Goal: Complete application form: Complete application form

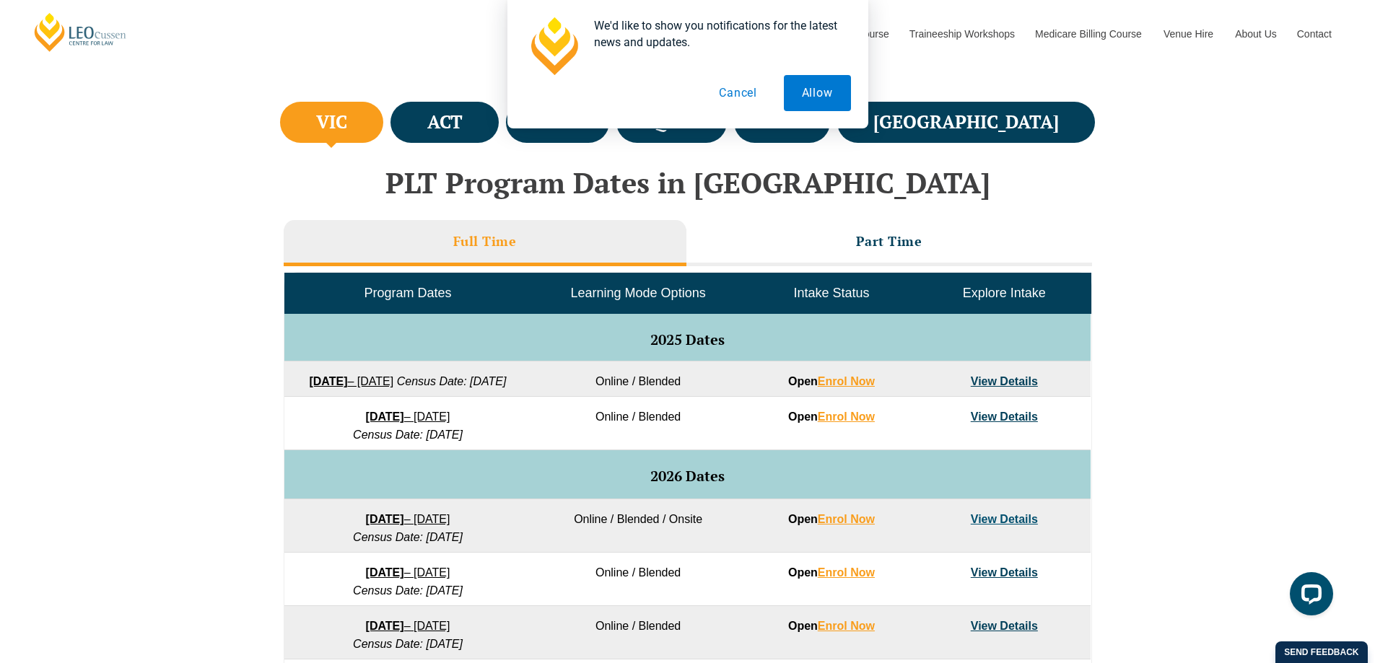
click at [752, 96] on button "Cancel" at bounding box center [738, 93] width 74 height 36
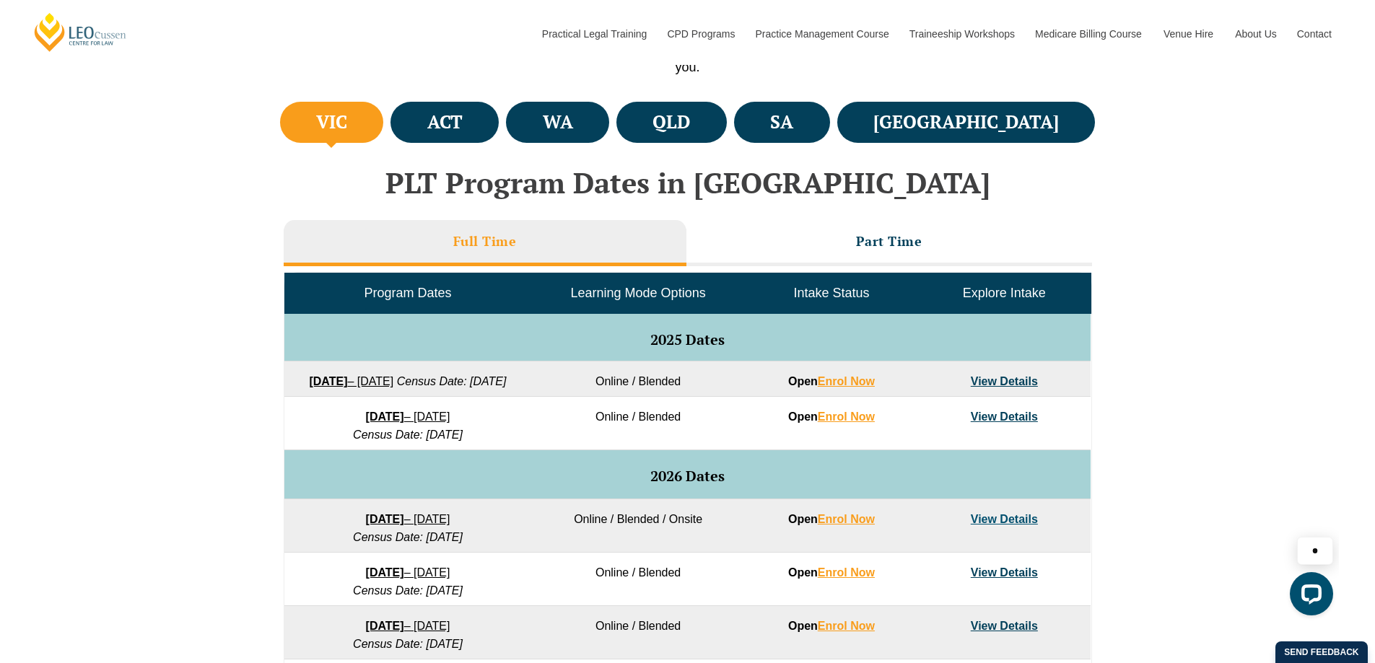
scroll to position [577, 0]
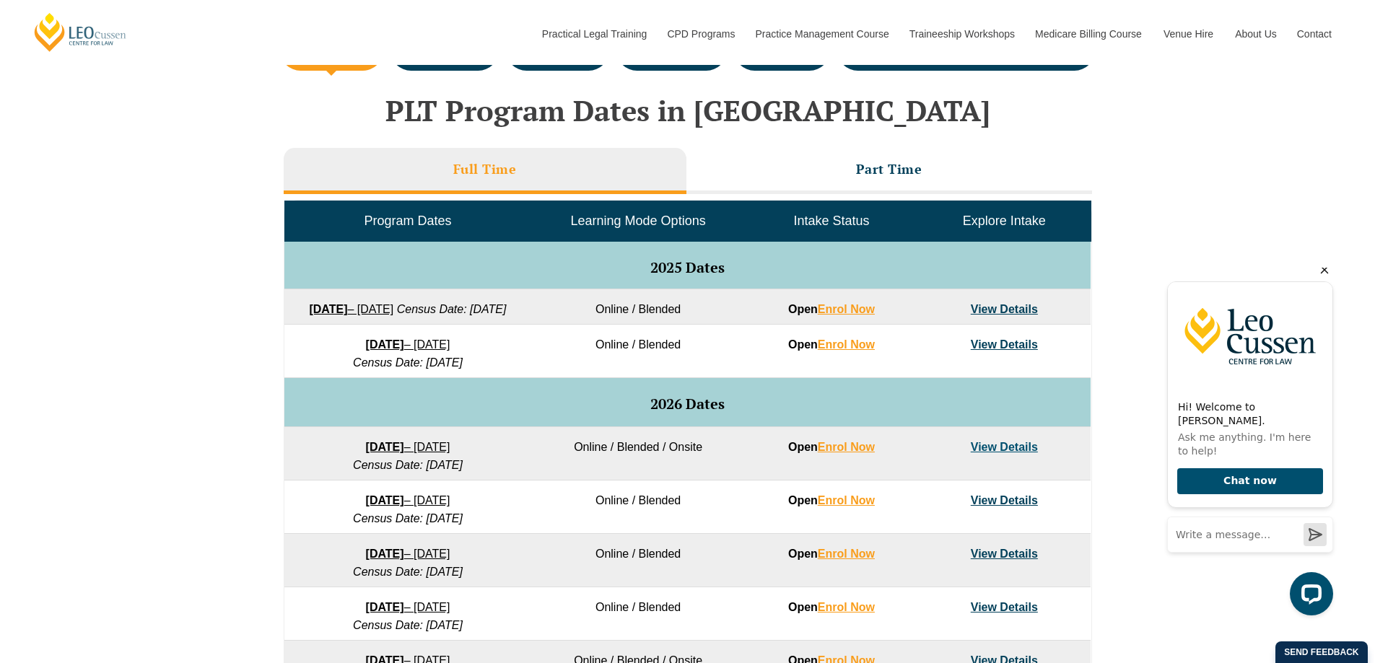
click at [1322, 279] on icon "Hide greeting" at bounding box center [1324, 269] width 17 height 17
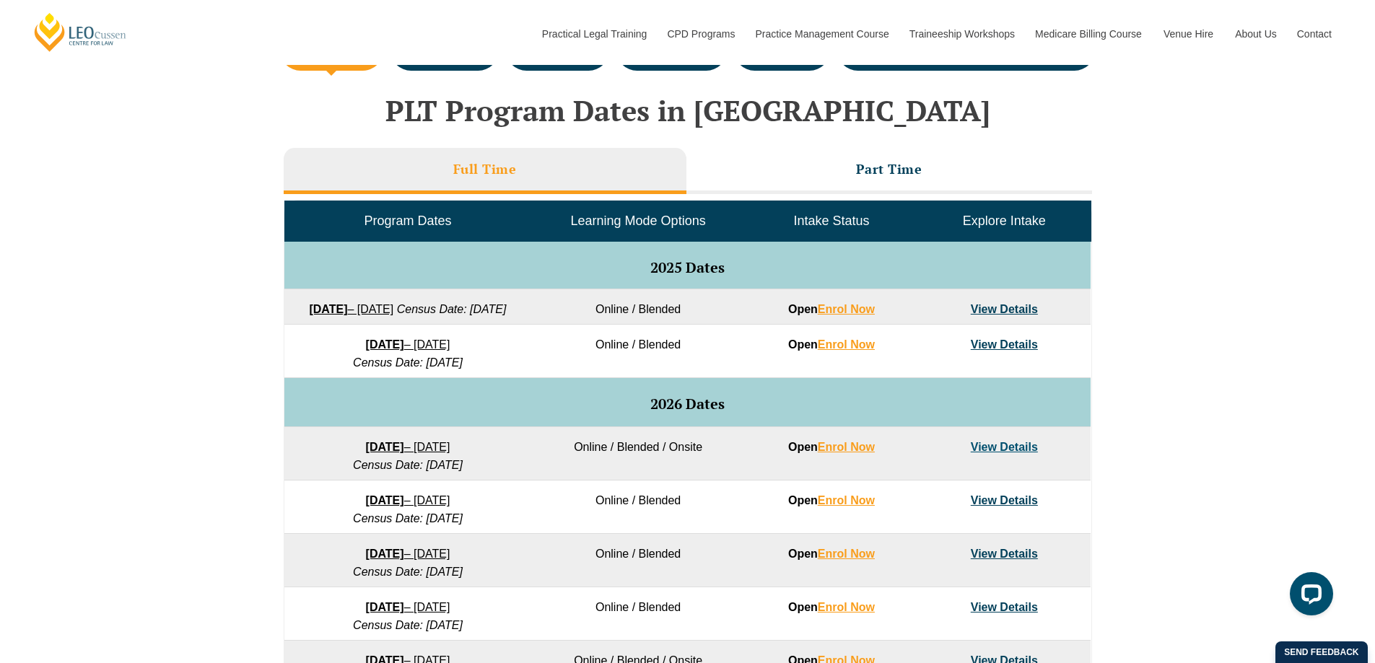
click at [1012, 306] on link "View Details" at bounding box center [1004, 309] width 67 height 12
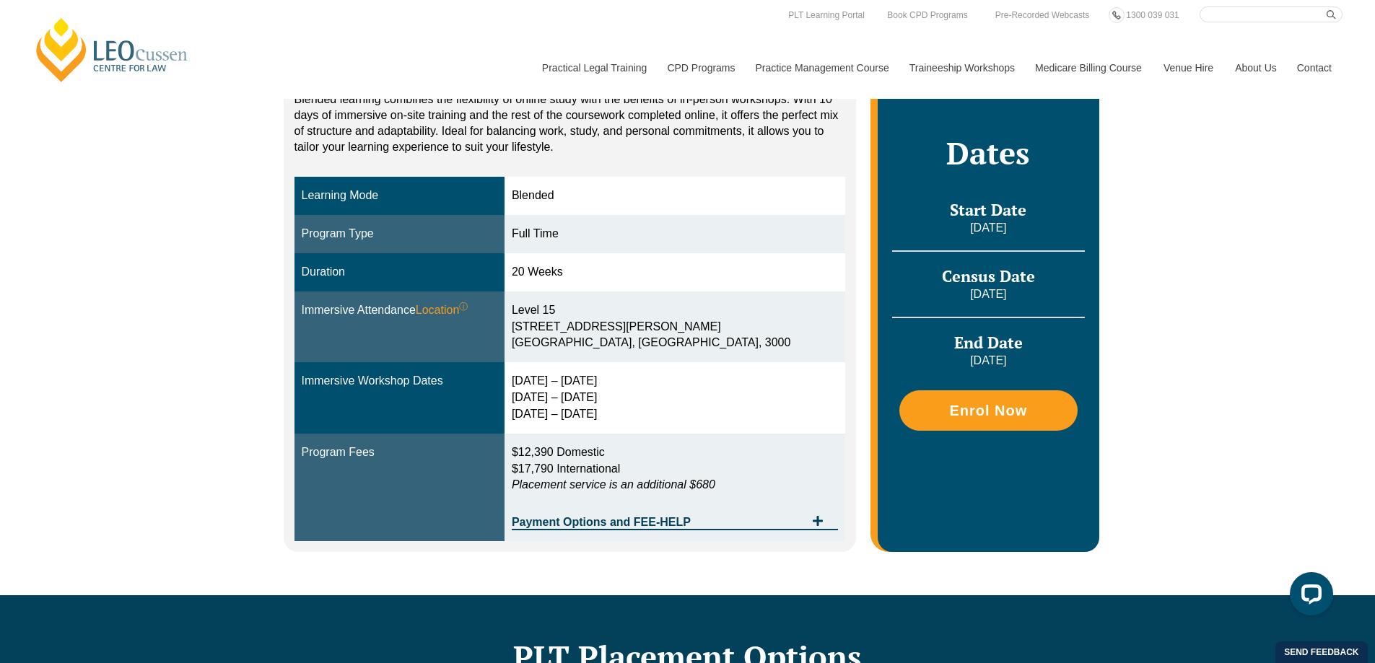
scroll to position [144, 0]
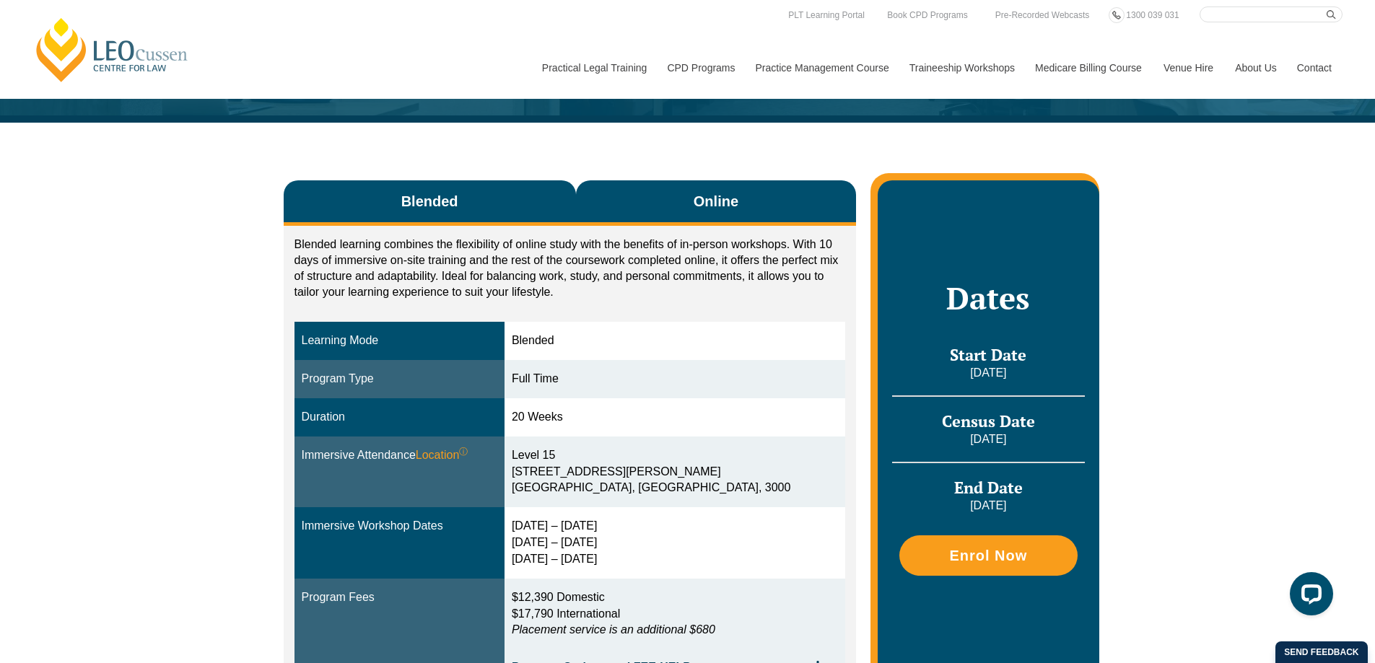
click at [717, 209] on span "Online" at bounding box center [716, 201] width 45 height 20
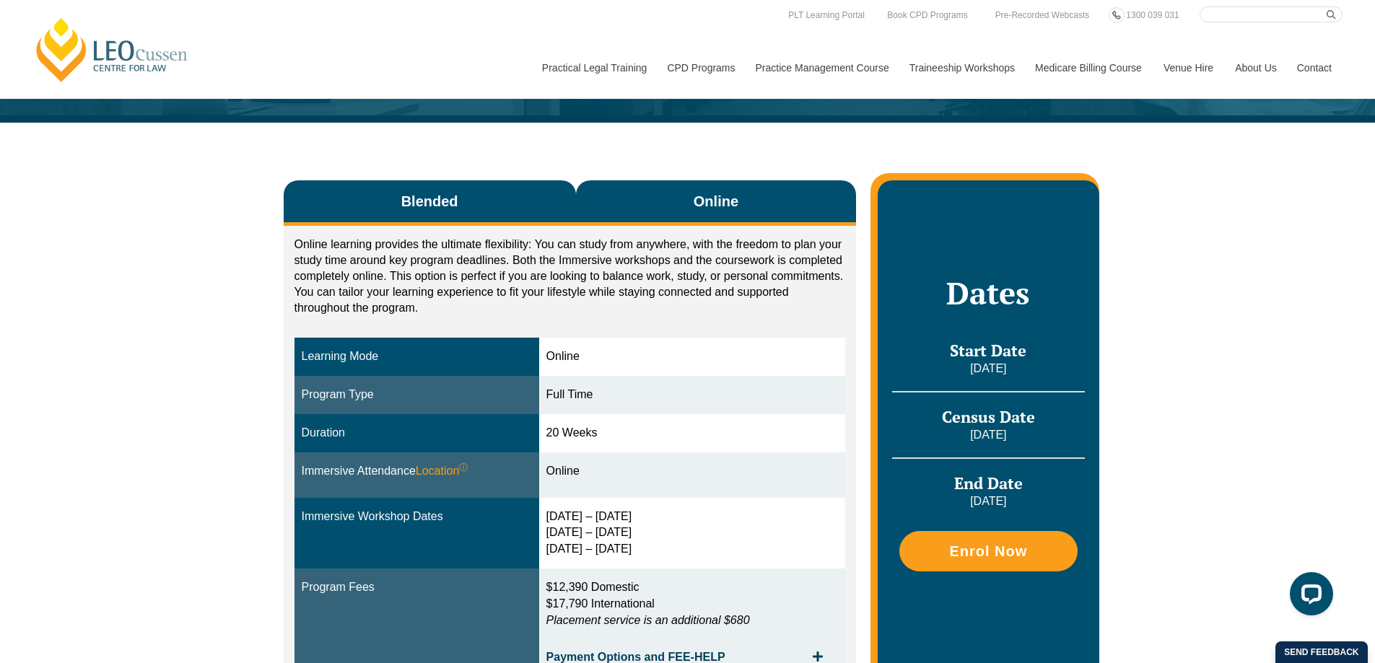
click at [520, 204] on button "Blended" at bounding box center [430, 202] width 292 height 45
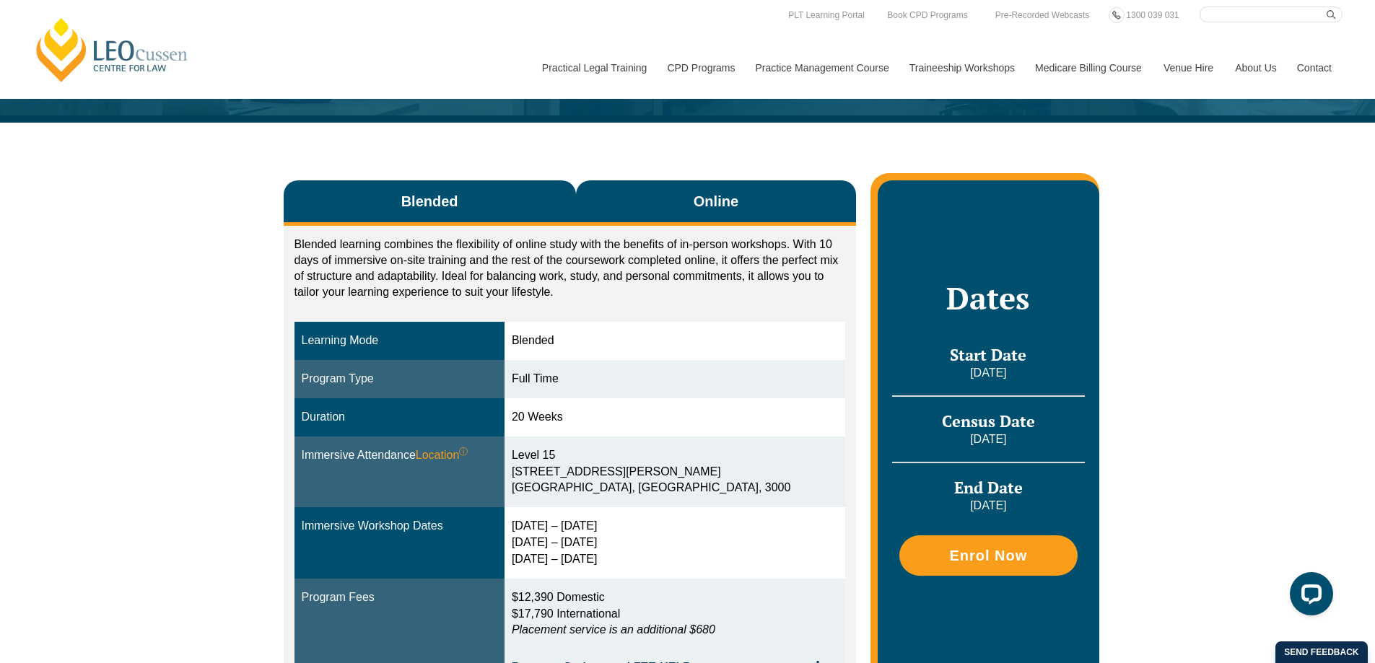
click at [677, 201] on button "Online" at bounding box center [716, 202] width 281 height 45
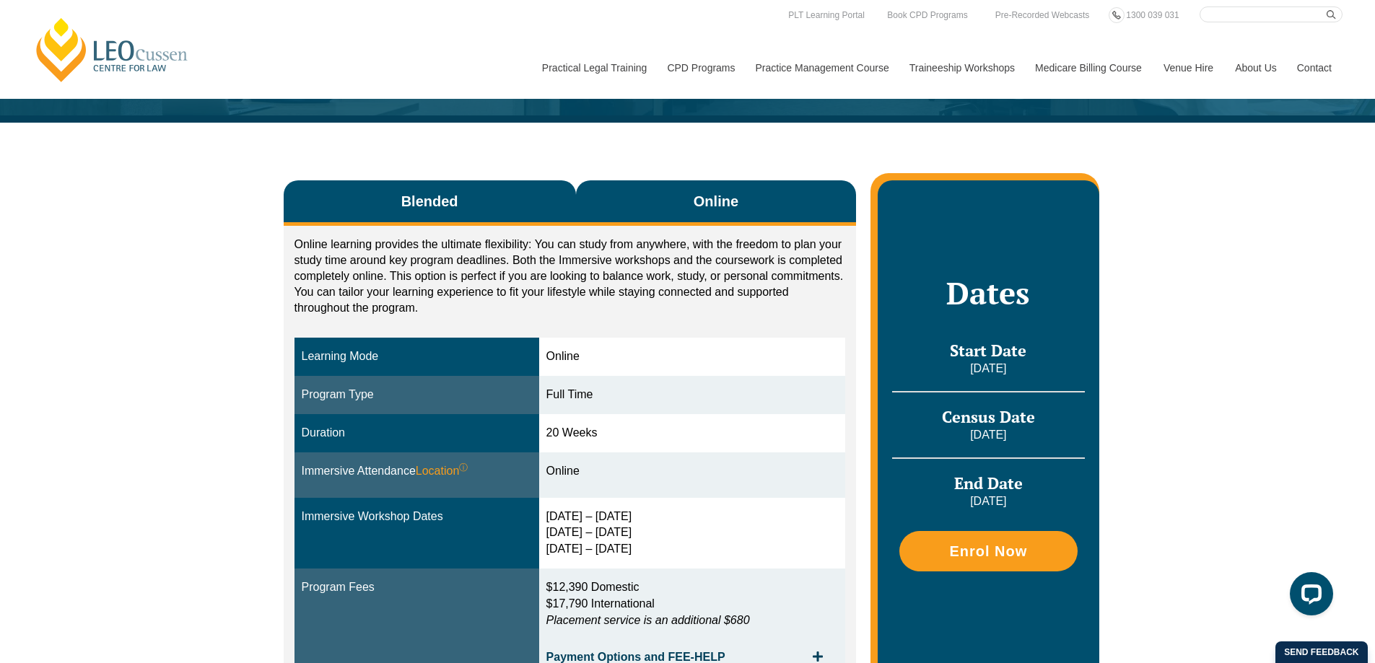
click at [498, 194] on button "Blended" at bounding box center [430, 202] width 292 height 45
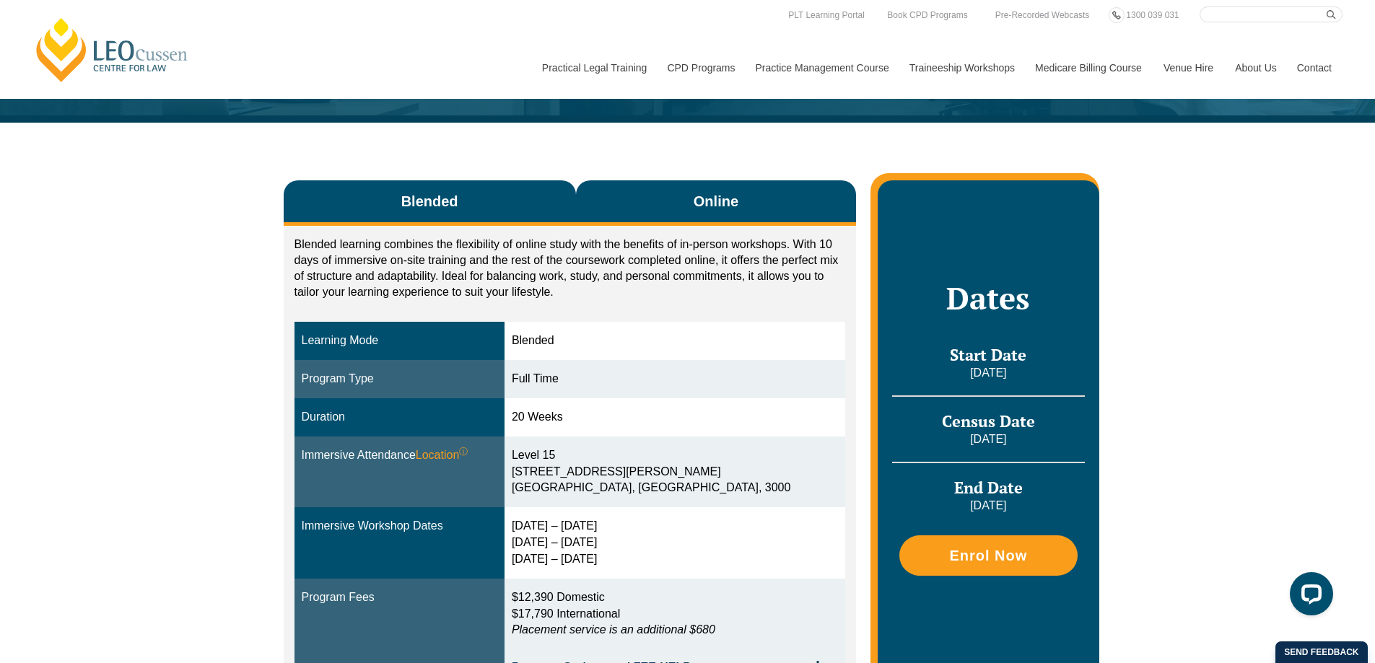
click at [641, 197] on button "Online" at bounding box center [716, 202] width 281 height 45
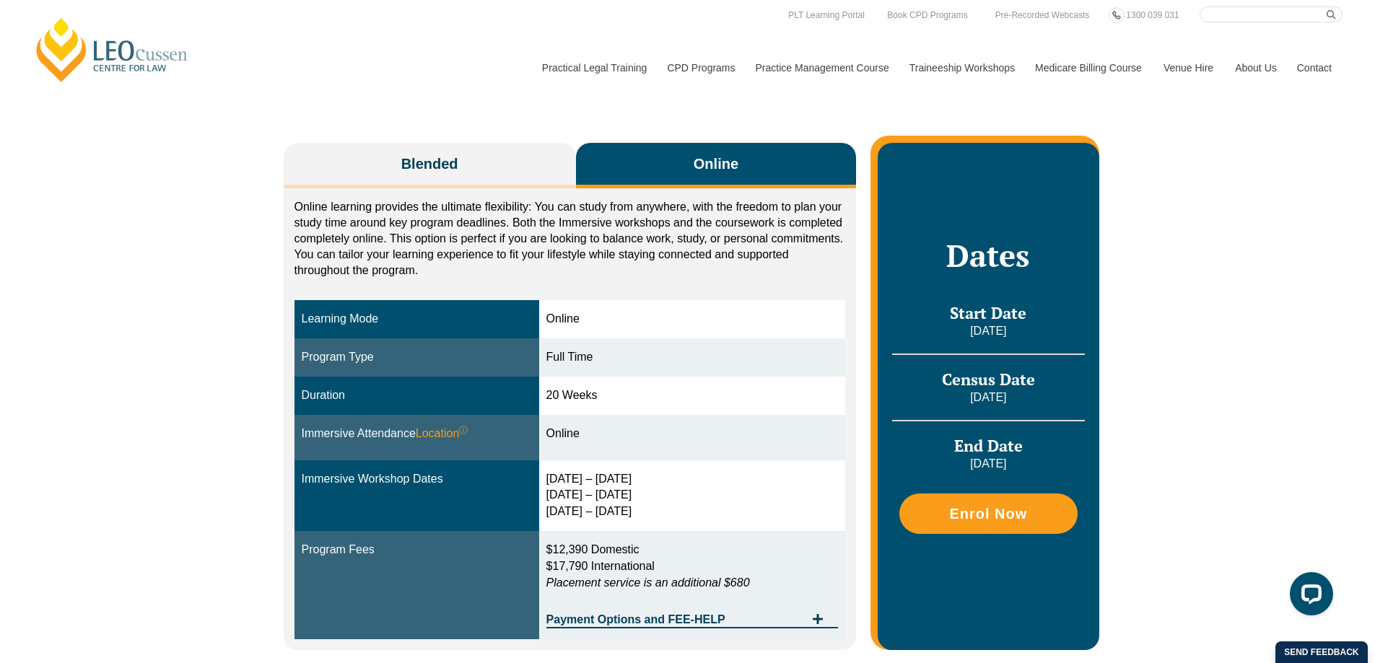
scroll to position [217, 0]
